Goal: Navigation & Orientation: Find specific page/section

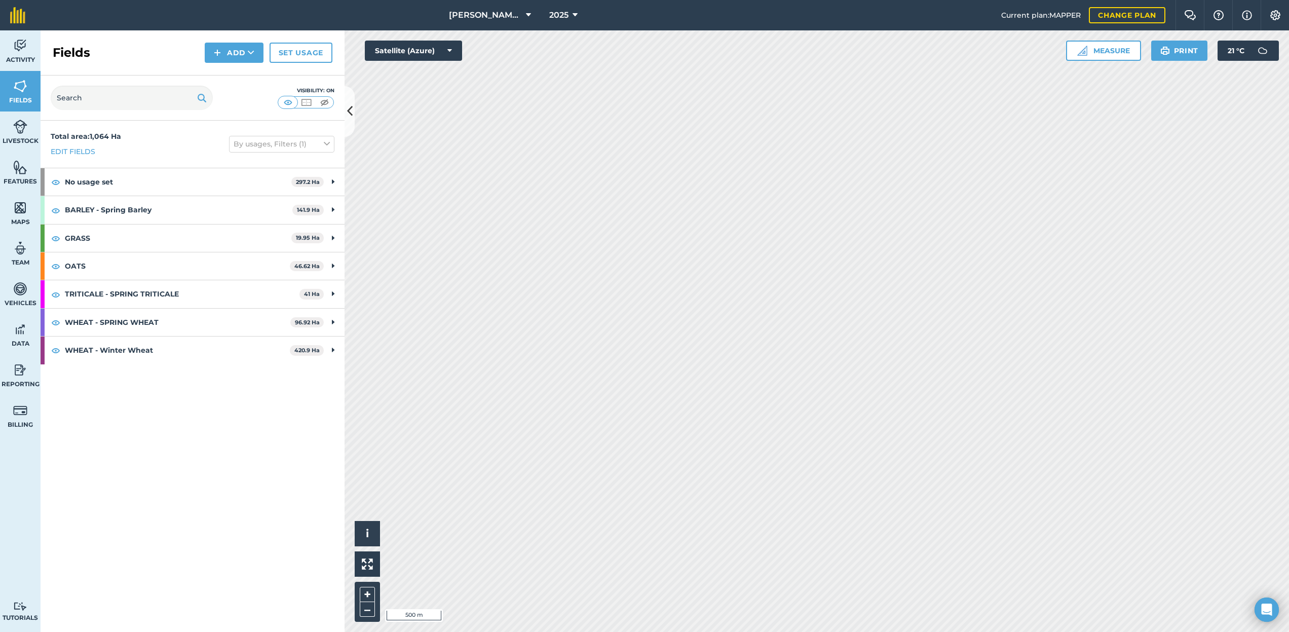
click at [497, 17] on span "[PERSON_NAME] M" at bounding box center [485, 15] width 73 height 12
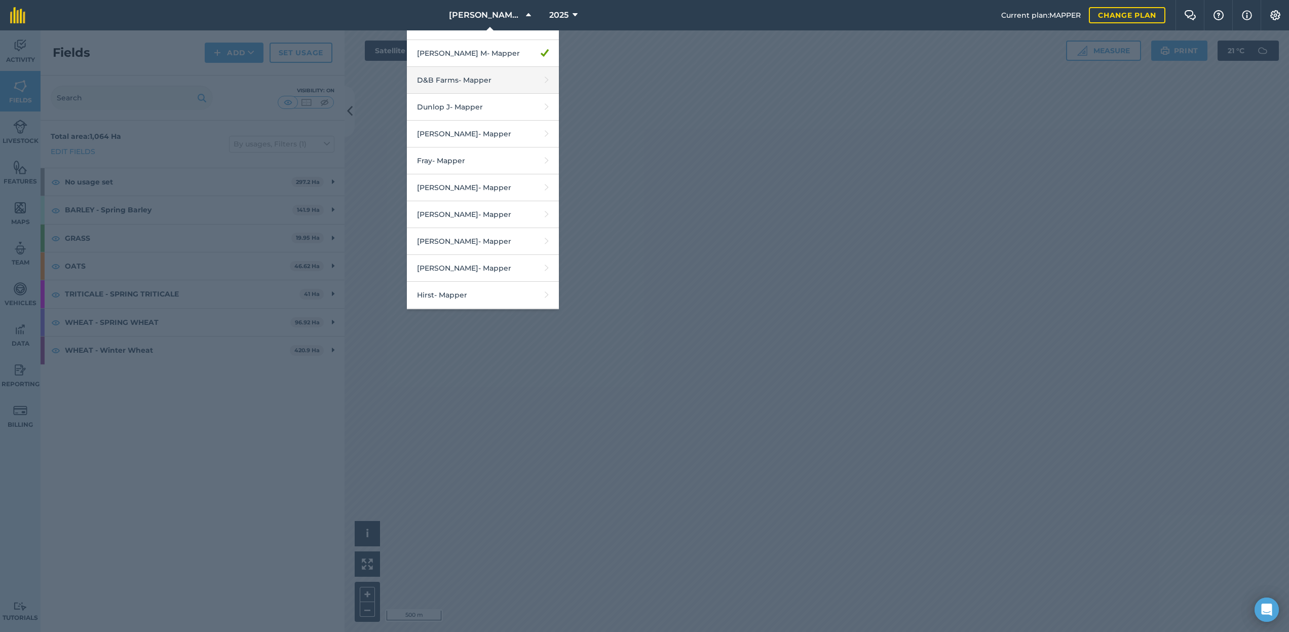
scroll to position [422, 0]
click at [487, 243] on link "[PERSON_NAME] - Mapper" at bounding box center [483, 241] width 152 height 27
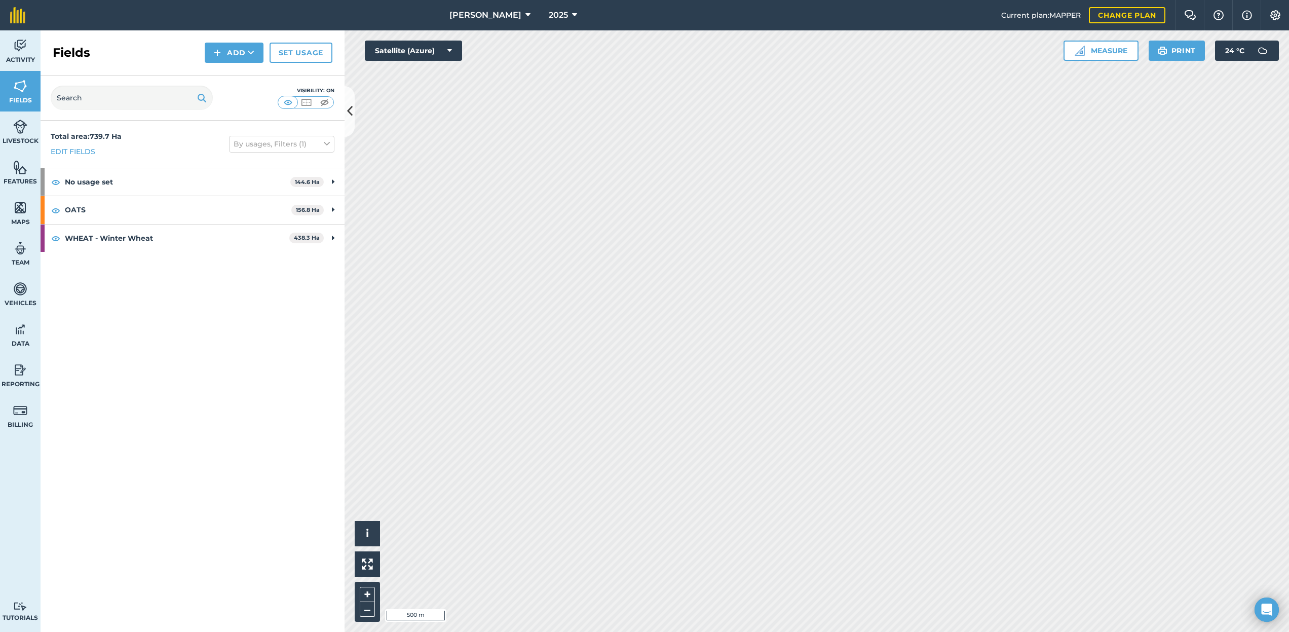
click at [347, 116] on icon at bounding box center [350, 111] width 6 height 18
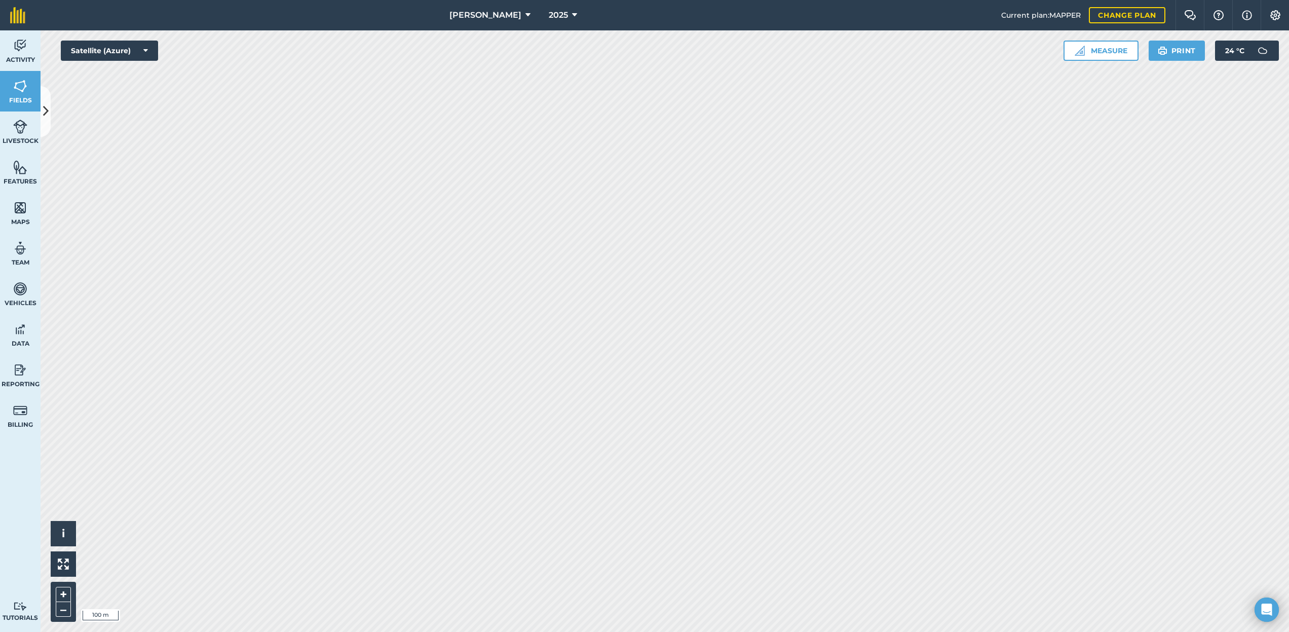
click at [496, 14] on span "[PERSON_NAME]" at bounding box center [485, 15] width 72 height 12
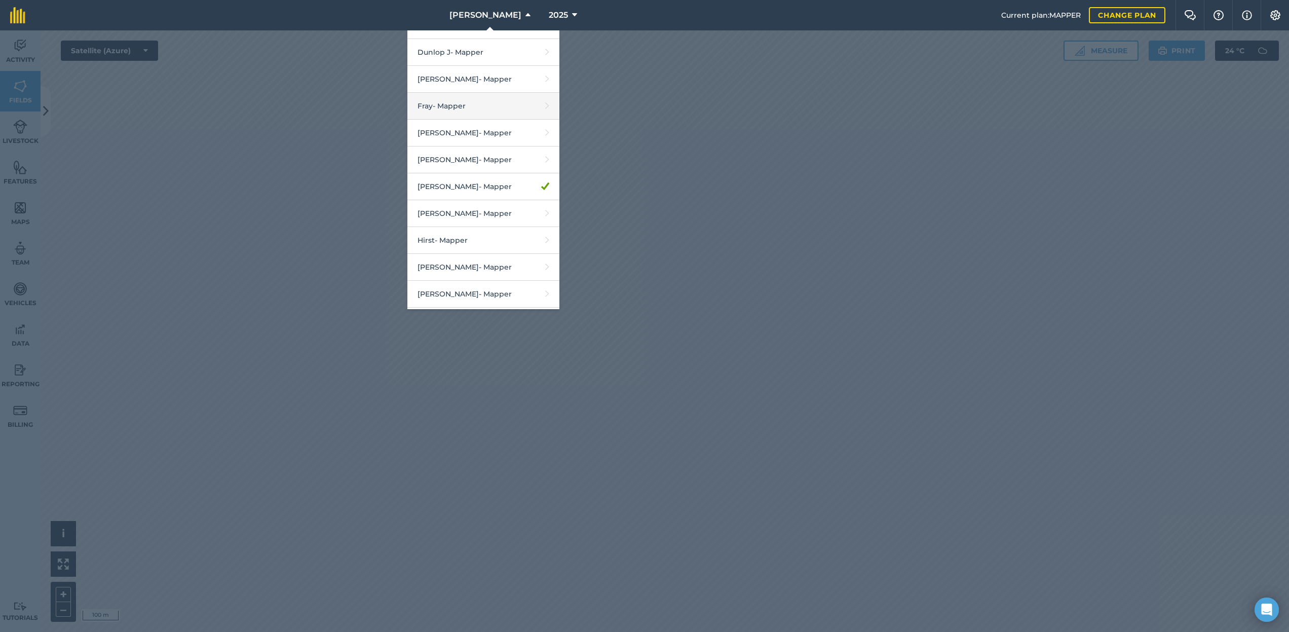
scroll to position [491, 0]
click at [491, 92] on link "Fray - Mapper" at bounding box center [483, 92] width 152 height 27
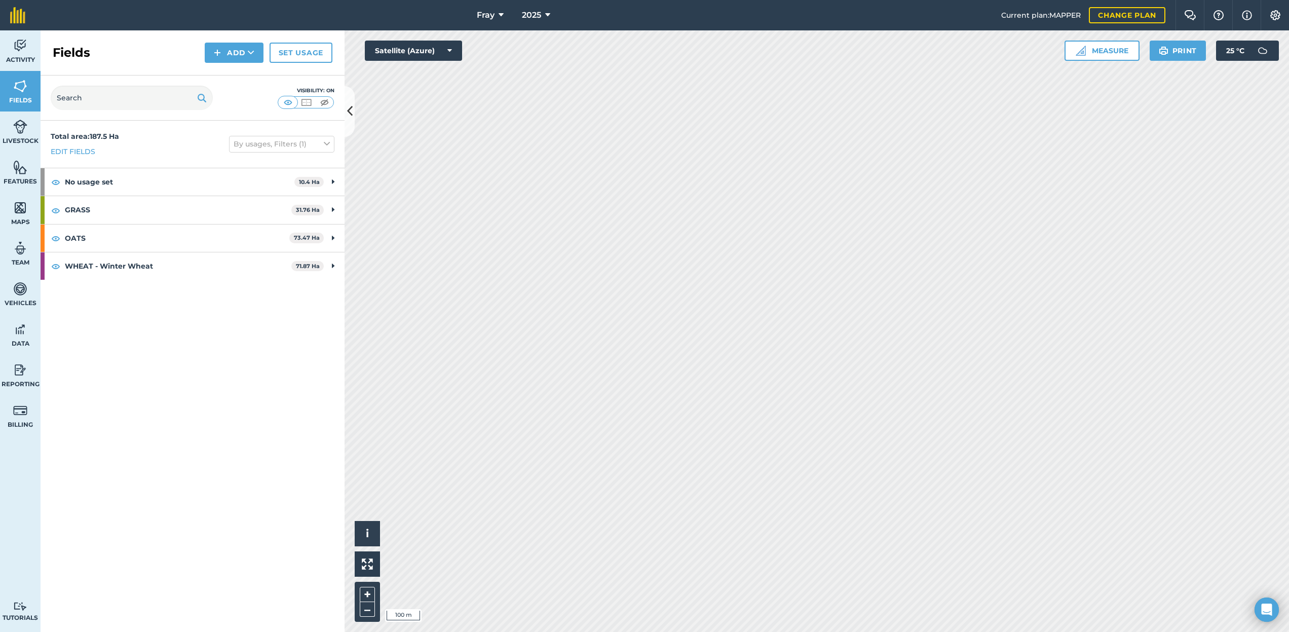
click at [492, 13] on span "Fray" at bounding box center [486, 15] width 18 height 12
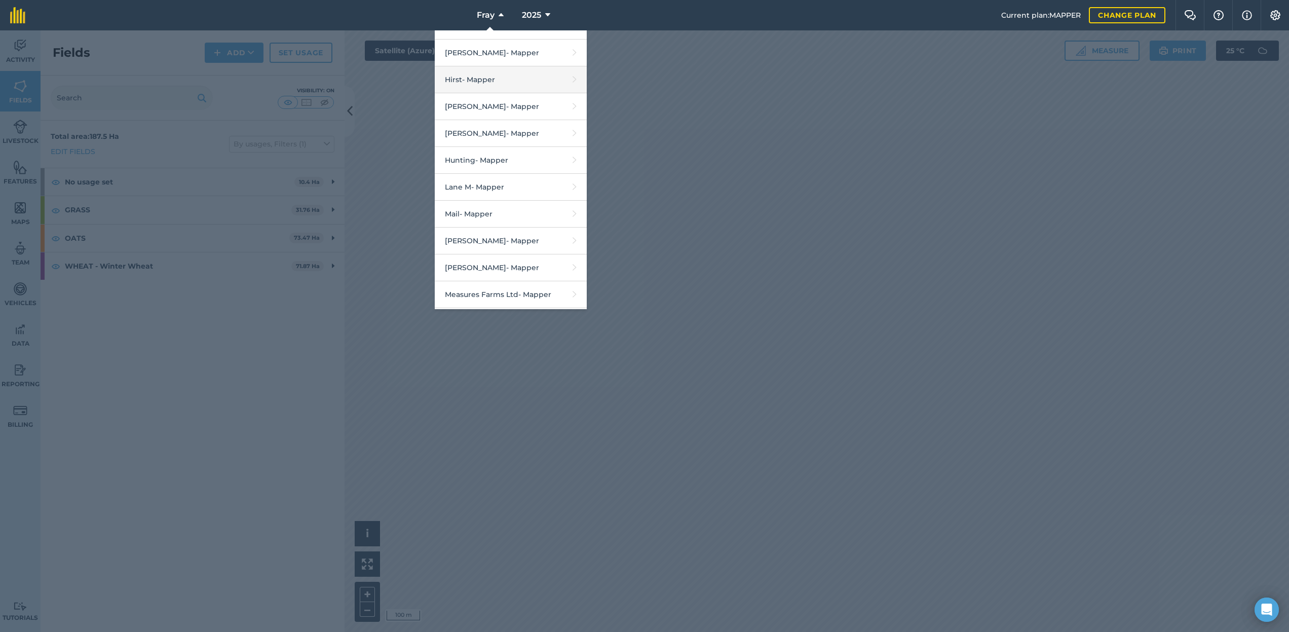
scroll to position [638, 0]
click at [500, 102] on link "[PERSON_NAME] - Mapper" at bounding box center [511, 105] width 152 height 27
